Goal: Information Seeking & Learning: Check status

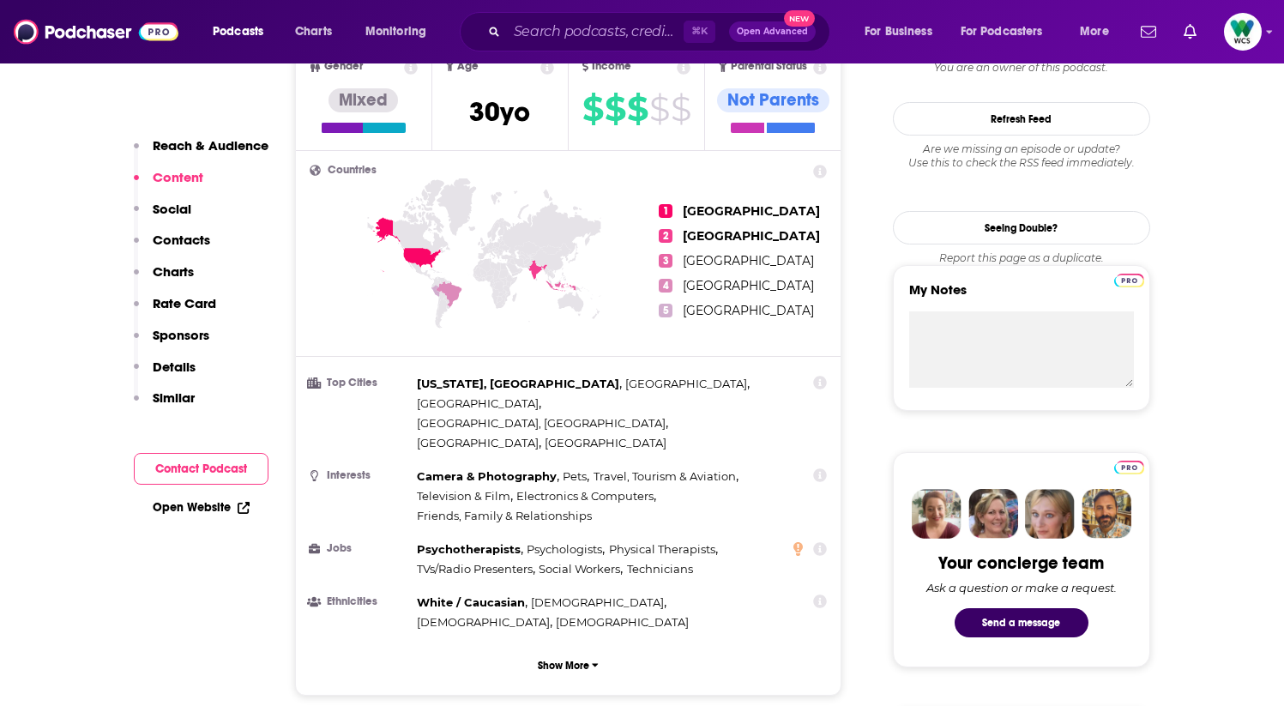
scroll to position [37, 0]
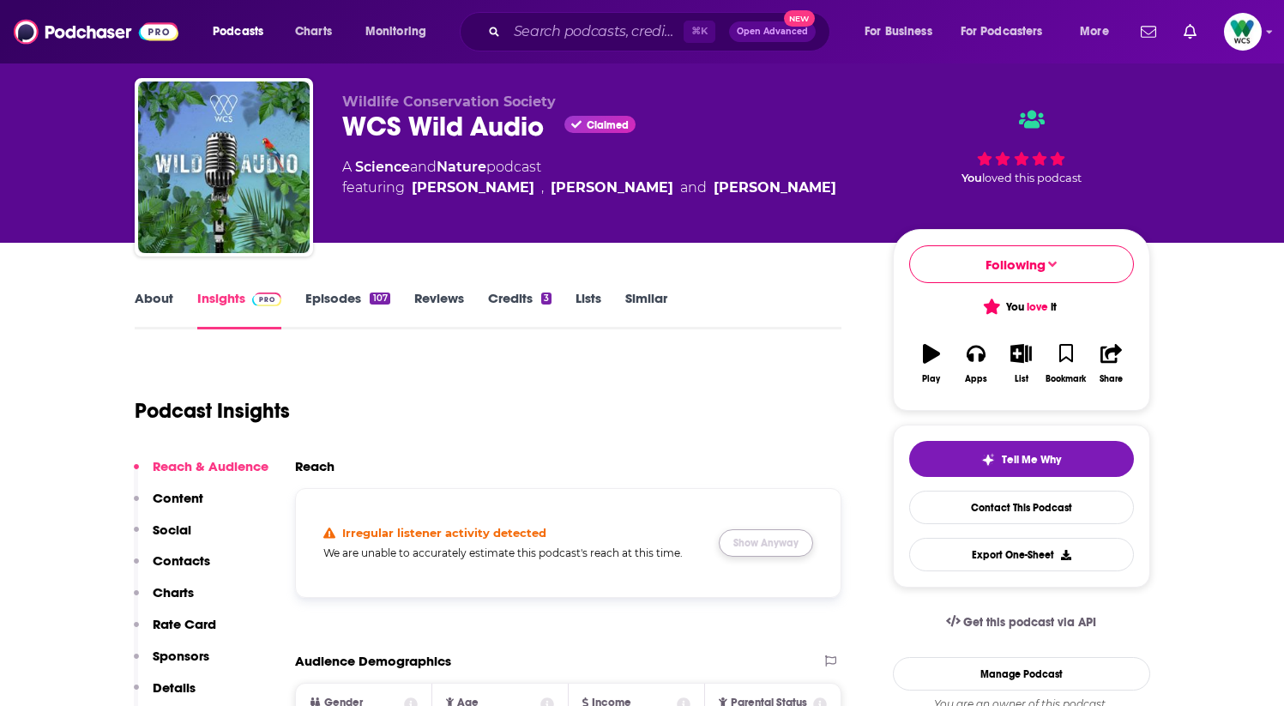
click at [763, 538] on button "Show Anyway" at bounding box center [766, 542] width 94 height 27
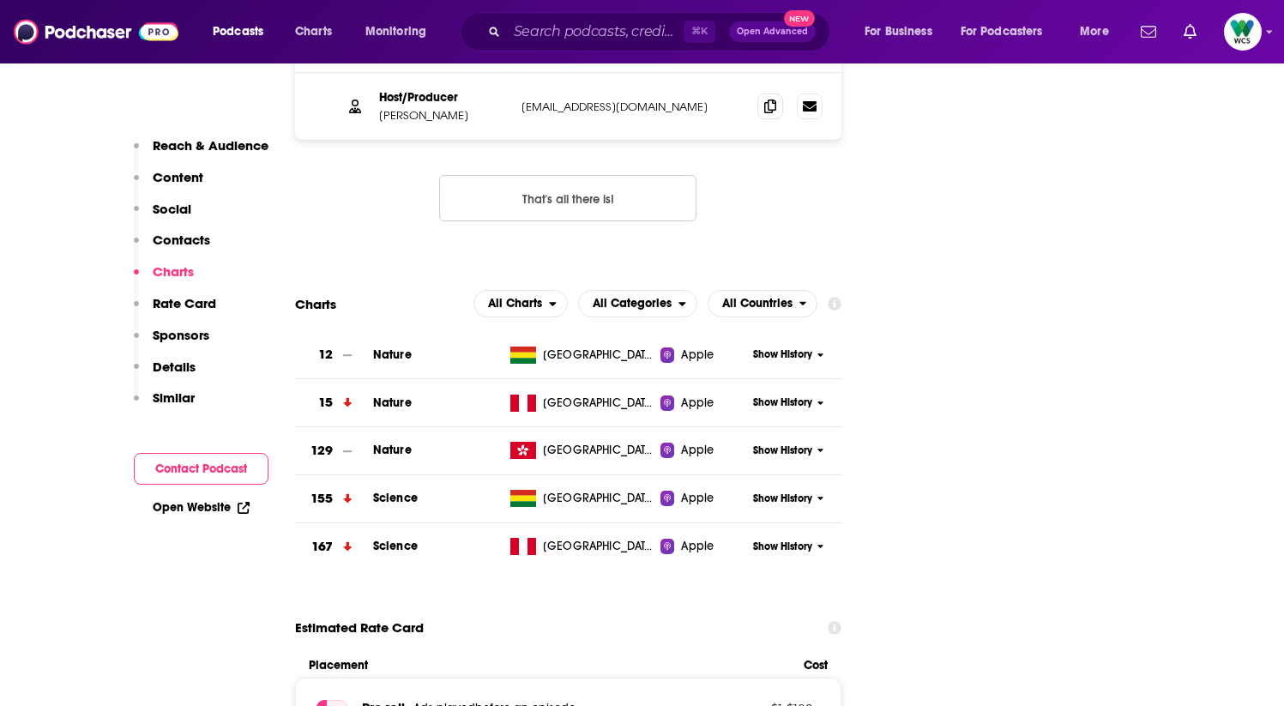
scroll to position [1499, 0]
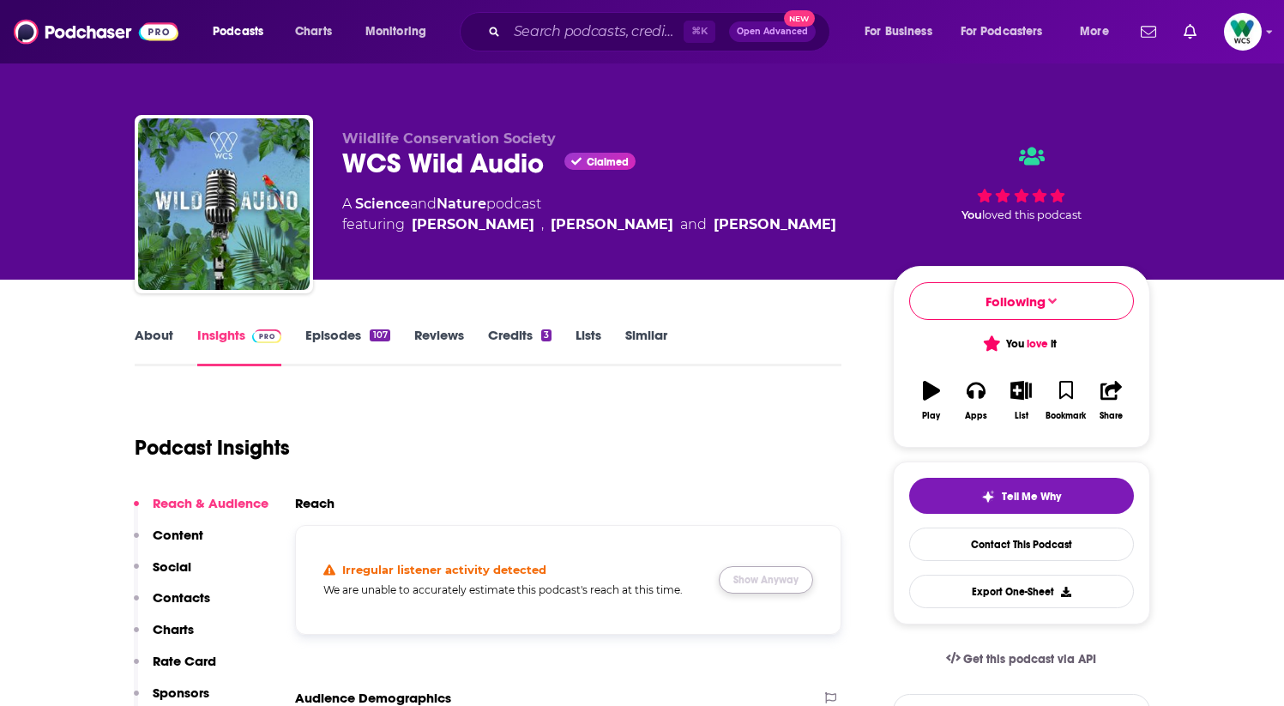
click at [760, 574] on button "Show Anyway" at bounding box center [766, 579] width 94 height 27
click at [769, 581] on button "Show Anyway" at bounding box center [766, 579] width 94 height 27
drag, startPoint x: 557, startPoint y: 569, endPoint x: 321, endPoint y: 570, distance: 235.9
click at [321, 570] on div "Irregular listener activity detected We are unable to accurately estimate this …" at bounding box center [569, 580] width 518 height 81
copy h4 "Irregular listener activity detected"
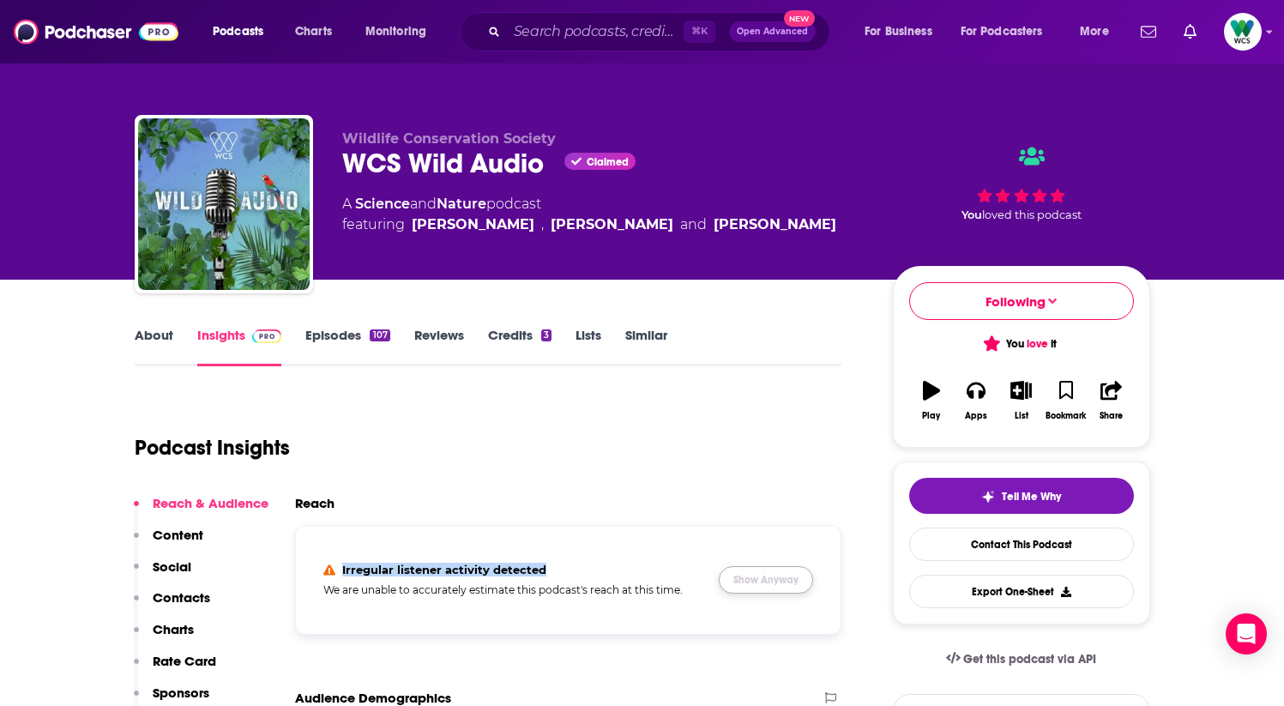
click at [770, 571] on button "Show Anyway" at bounding box center [766, 579] width 94 height 27
